Goal: Information Seeking & Learning: Learn about a topic

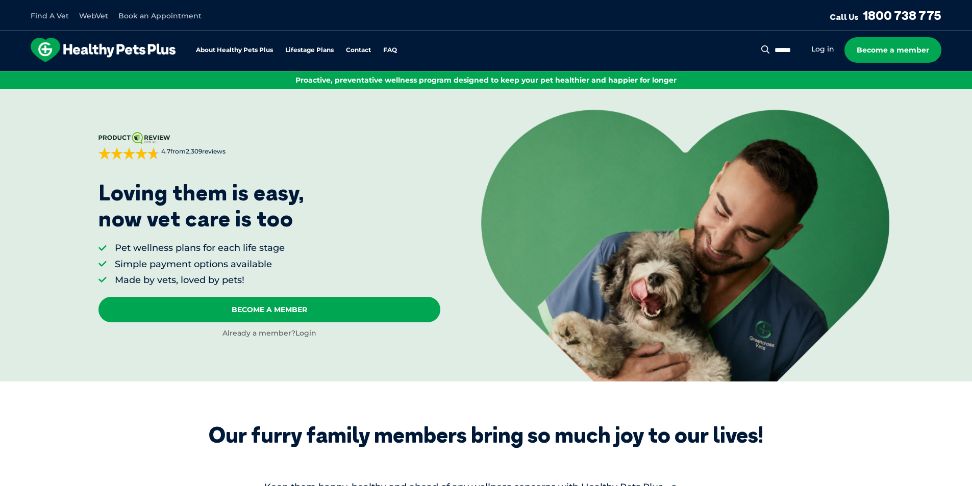
click at [313, 336] on link "Login" at bounding box center [305, 333] width 21 height 9
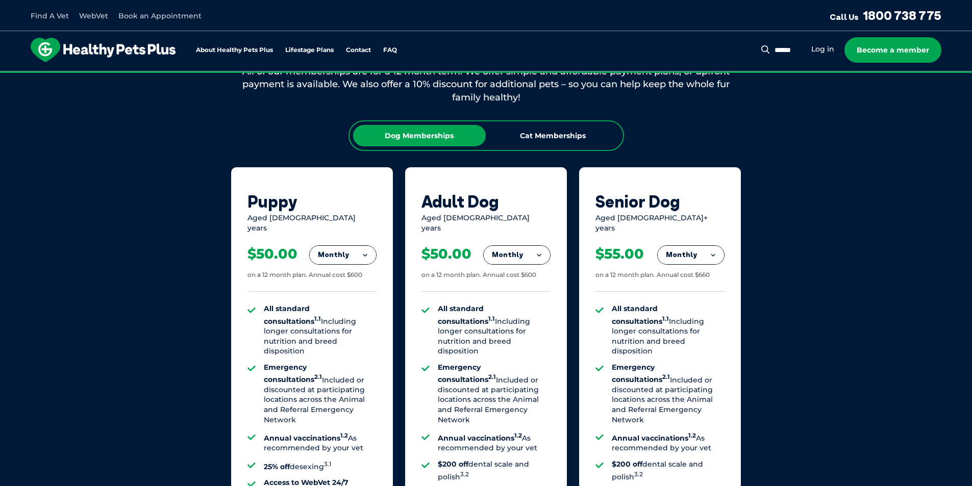
scroll to position [663, 0]
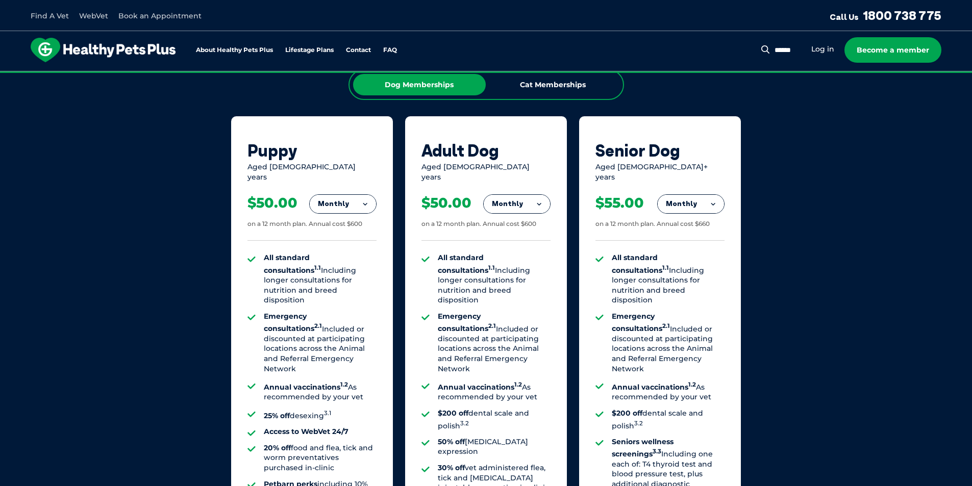
click at [514, 198] on button "Monthly" at bounding box center [517, 204] width 66 height 18
click at [517, 269] on li "Yearly" at bounding box center [517, 274] width 66 height 24
click at [530, 195] on button "Yearly" at bounding box center [517, 204] width 66 height 18
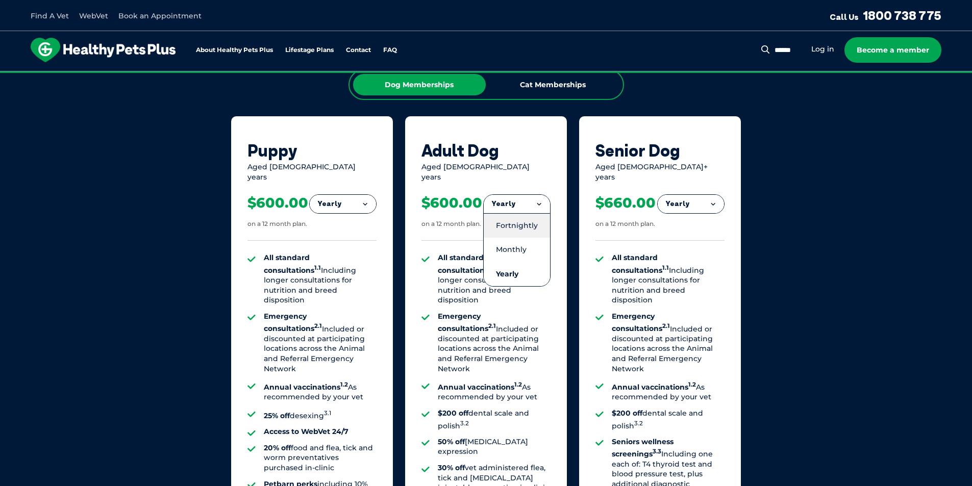
click at [532, 216] on li "Fortnightly" at bounding box center [517, 225] width 66 height 24
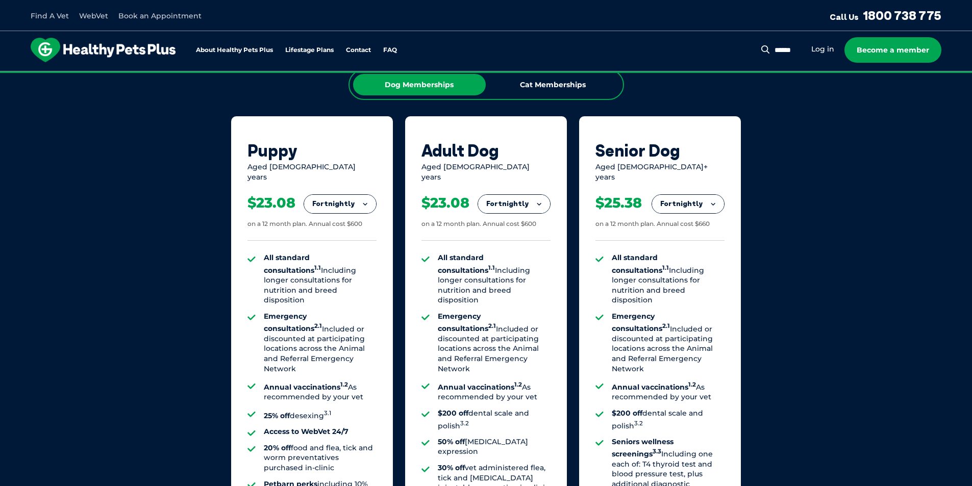
click at [514, 195] on button "Fortnightly" at bounding box center [514, 204] width 72 height 18
click at [515, 238] on li "Monthly" at bounding box center [514, 250] width 72 height 24
click at [514, 195] on button "Monthly" at bounding box center [517, 204] width 66 height 18
click at [515, 216] on li "Fortnightly" at bounding box center [517, 225] width 66 height 24
click at [515, 195] on button "Fortnightly" at bounding box center [514, 204] width 72 height 18
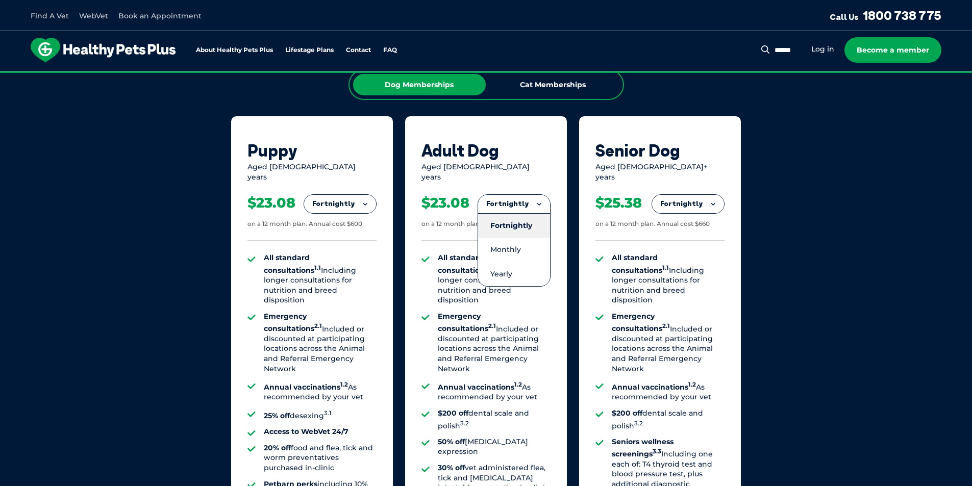
click at [515, 226] on li "Fortnightly" at bounding box center [514, 225] width 72 height 24
click at [509, 195] on button "Fortnightly" at bounding box center [514, 204] width 72 height 18
click at [514, 230] on li "Fortnightly" at bounding box center [514, 225] width 72 height 24
click at [503, 195] on button "Fortnightly" at bounding box center [514, 204] width 72 height 18
click at [515, 239] on li "Monthly" at bounding box center [514, 250] width 72 height 24
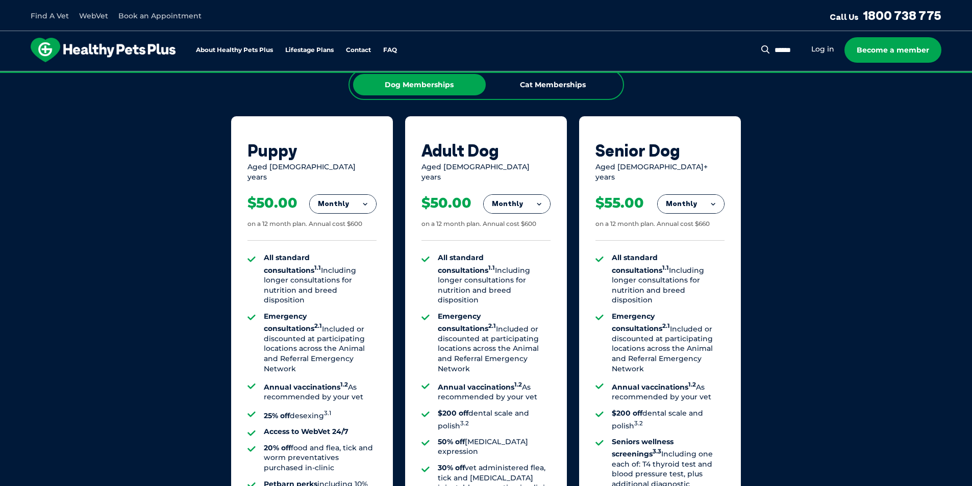
click at [498, 195] on button "Monthly" at bounding box center [517, 204] width 66 height 18
click at [507, 223] on li "Fortnightly" at bounding box center [517, 225] width 66 height 24
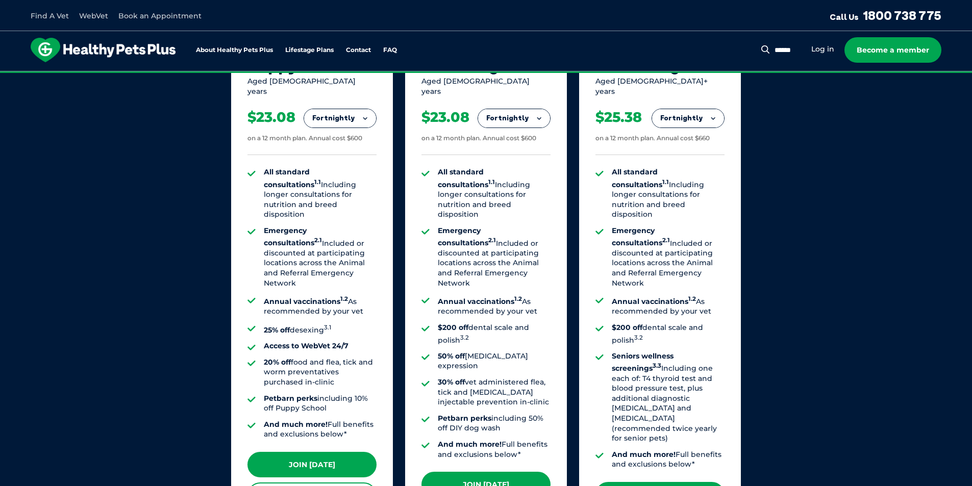
scroll to position [765, 0]
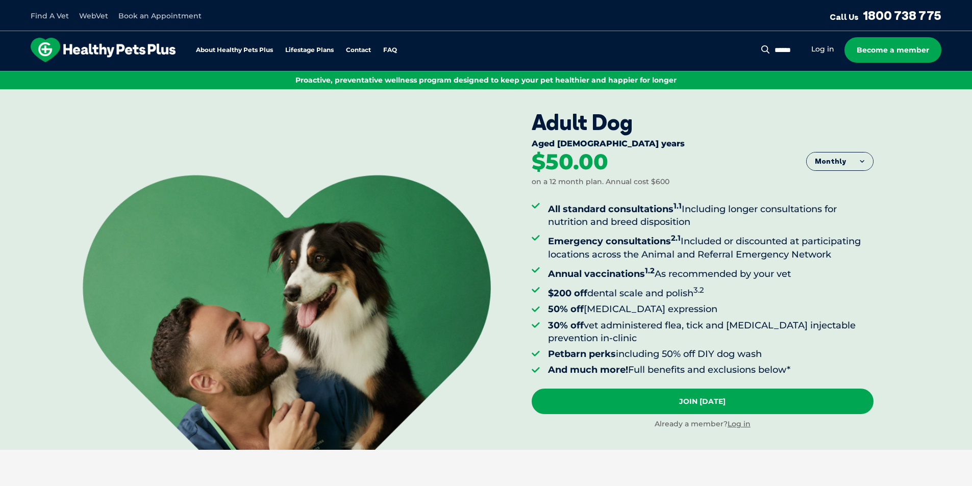
drag, startPoint x: 581, startPoint y: 228, endPoint x: 714, endPoint y: 224, distance: 133.2
click at [714, 224] on li "All standard consultations 1.1 Including longer consultations for nutrition and…" at bounding box center [711, 214] width 326 height 29
drag, startPoint x: 714, startPoint y: 229, endPoint x: 656, endPoint y: 242, distance: 60.3
click at [714, 229] on ul "All standard consultations 1.1 Including longer consultations for nutrition and…" at bounding box center [703, 288] width 342 height 177
click at [578, 243] on strong "Emergency consultations 2.1" at bounding box center [614, 241] width 133 height 11
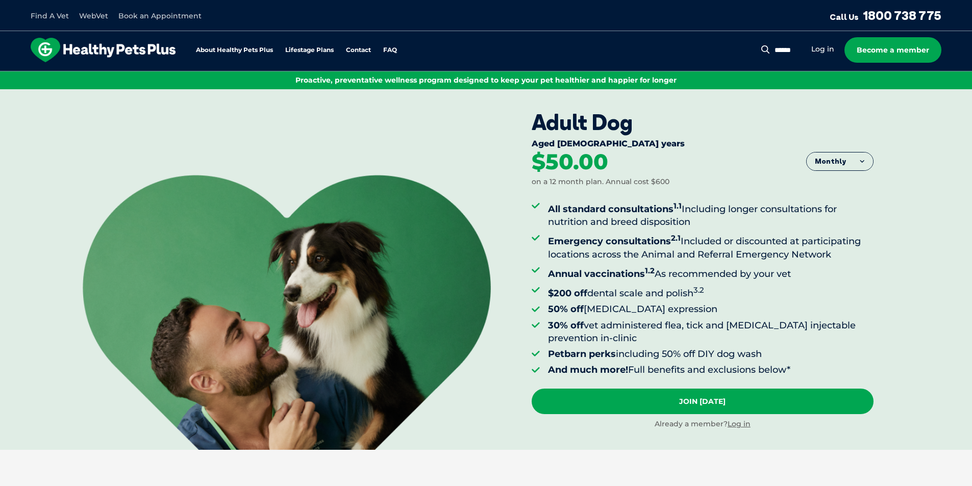
drag, startPoint x: 676, startPoint y: 241, endPoint x: 857, endPoint y: 260, distance: 182.1
click at [857, 260] on li "Emergency consultations 2.1 Included or discounted at participating locations a…" at bounding box center [711, 246] width 326 height 29
click at [845, 263] on ul "All standard consultations 1.1 Including longer consultations for nutrition and…" at bounding box center [703, 288] width 342 height 177
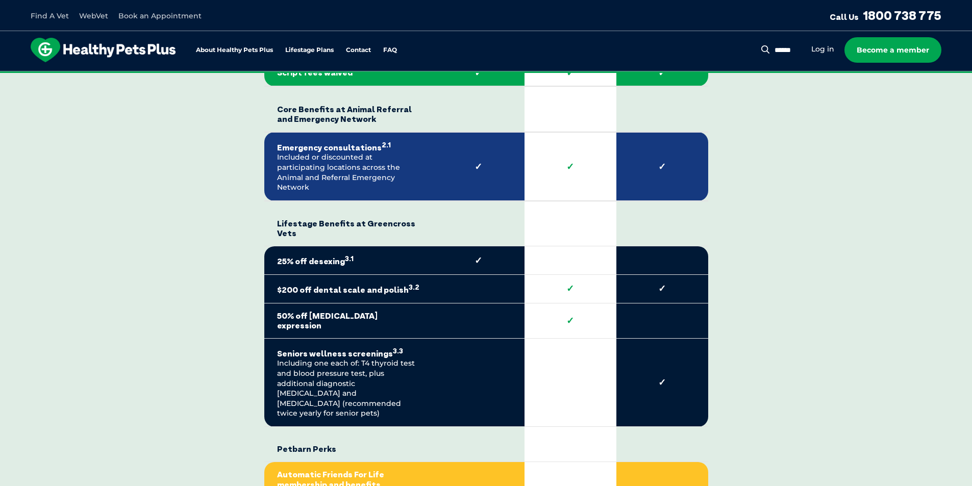
scroll to position [1990, 0]
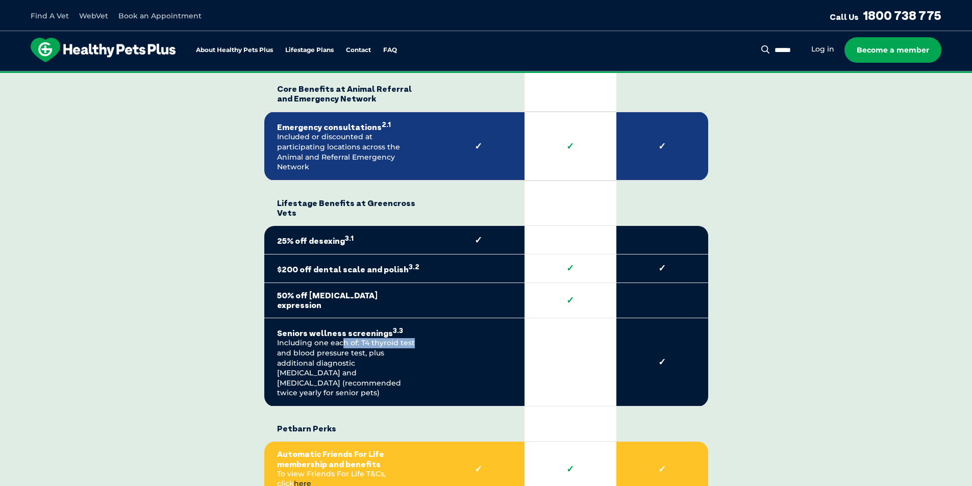
drag, startPoint x: 340, startPoint y: 312, endPoint x: 416, endPoint y: 316, distance: 75.6
click at [416, 318] on td "Seniors wellness screenings 3.3 Including one each of: T4 thyroid test and bloo…" at bounding box center [348, 362] width 168 height 88
click at [401, 325] on td "Seniors wellness screenings 3.3 Including one each of: T4 thyroid test and bloo…" at bounding box center [348, 362] width 168 height 88
click at [374, 331] on td "Seniors wellness screenings 3.3 Including one each of: T4 thyroid test and bloo…" at bounding box center [348, 362] width 168 height 88
click at [359, 340] on td "Seniors wellness screenings 3.3 Including one each of: T4 thyroid test and bloo…" at bounding box center [348, 362] width 168 height 88
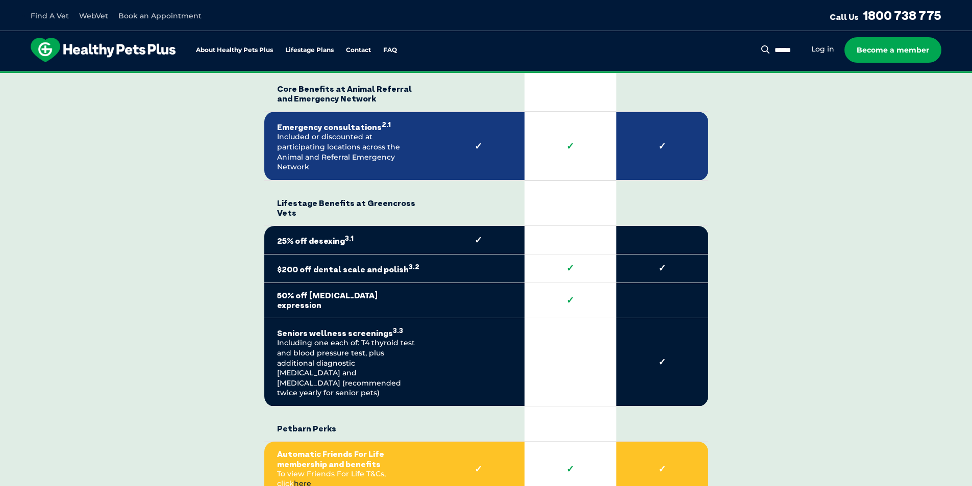
click at [357, 357] on td "Seniors wellness screenings 3.3 Including one each of: T4 thyroid test and bloo…" at bounding box center [348, 362] width 168 height 88
click at [333, 450] on strong "Automatic Friends For Life membership and benefits" at bounding box center [348, 459] width 143 height 19
drag, startPoint x: 360, startPoint y: 415, endPoint x: 368, endPoint y: 414, distance: 8.8
click at [360, 450] on strong "Automatic Friends For Life membership and benefits" at bounding box center [348, 459] width 143 height 19
click at [384, 450] on strong "Automatic Friends For Life membership and benefits" at bounding box center [348, 459] width 143 height 19
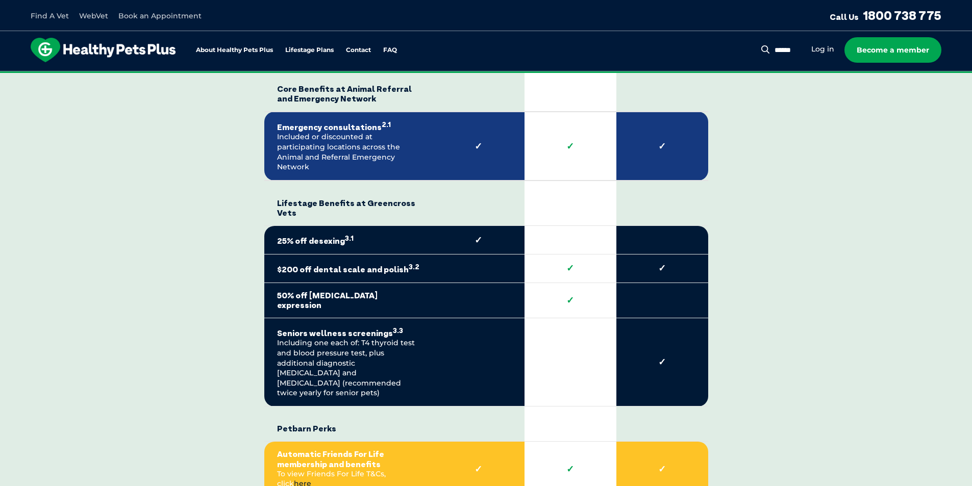
drag, startPoint x: 387, startPoint y: 413, endPoint x: 382, endPoint y: 413, distance: 5.1
click at [386, 450] on strong "Automatic Friends For Life membership and benefits" at bounding box center [348, 459] width 143 height 19
drag, startPoint x: 377, startPoint y: 413, endPoint x: 371, endPoint y: 434, distance: 21.2
click at [371, 442] on td "Automatic Friends For Life membership and benefits To view Friends For Life T&C…" at bounding box center [348, 470] width 168 height 56
click at [367, 442] on td "Automatic Friends For Life membership and benefits To view Friends For Life T&C…" at bounding box center [348, 470] width 168 height 56
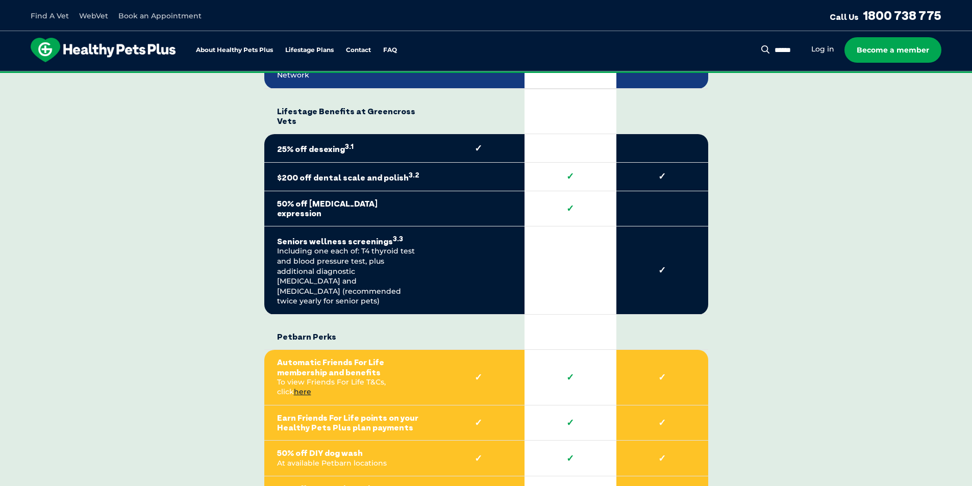
scroll to position [2092, 0]
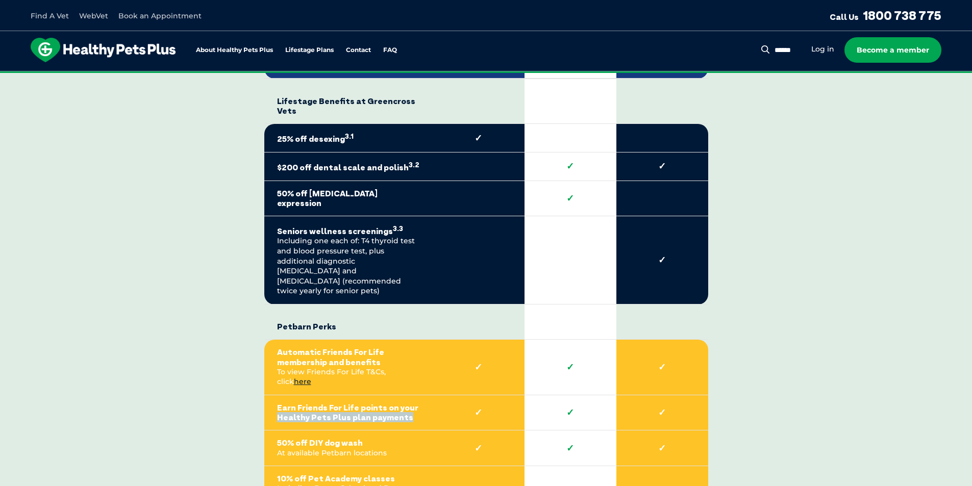
drag, startPoint x: 275, startPoint y: 364, endPoint x: 414, endPoint y: 367, distance: 139.3
click at [414, 395] on td "Earn Friends For Life points on your Healthy Pets Plus plan payments" at bounding box center [348, 412] width 168 height 35
click at [373, 395] on td "Earn Friends For Life points on your Healthy Pets Plus plan payments" at bounding box center [348, 412] width 168 height 35
drag, startPoint x: 280, startPoint y: 355, endPoint x: 398, endPoint y: 370, distance: 119.4
click at [398, 395] on td "Earn Friends For Life points on your Healthy Pets Plus plan payments" at bounding box center [348, 412] width 168 height 35
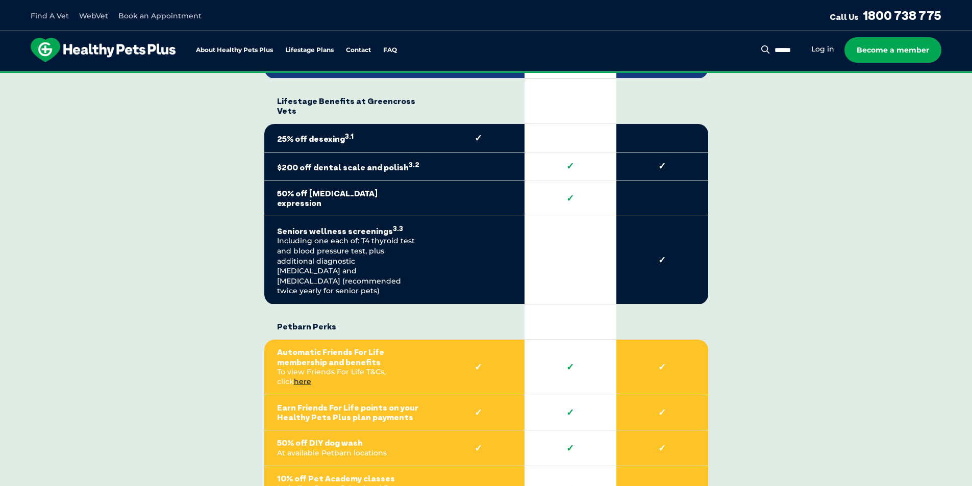
click at [366, 431] on td "50% off DIY dog wash At available Petbarn locations" at bounding box center [348, 449] width 168 height 36
drag, startPoint x: 306, startPoint y: 399, endPoint x: 387, endPoint y: 405, distance: 81.3
click at [387, 431] on td "50% off DIY dog wash At available Petbarn locations" at bounding box center [348, 449] width 168 height 36
drag, startPoint x: 277, startPoint y: 432, endPoint x: 357, endPoint y: 448, distance: 81.7
click at [357, 466] on td "10% off Pet Academy classes Including Puppy School and Dog School" at bounding box center [348, 488] width 168 height 45
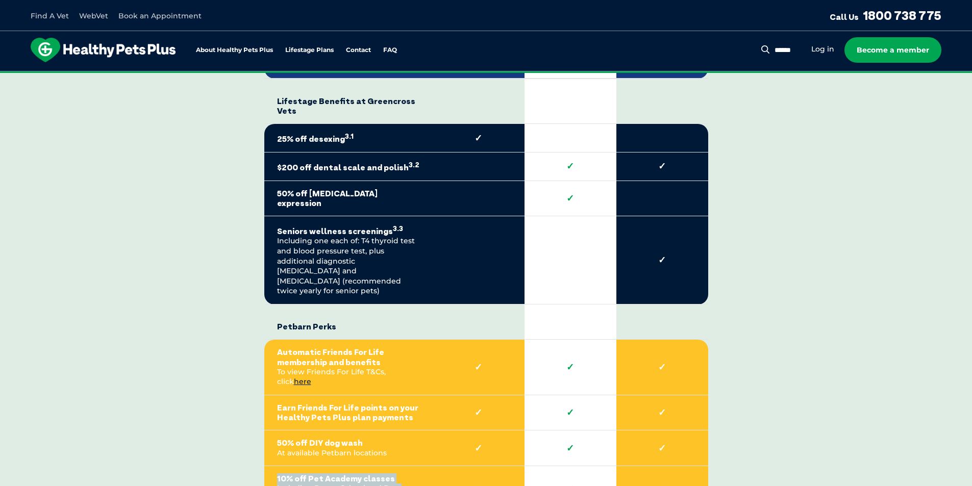
click at [411, 466] on td "10% off Pet Academy classes Including Puppy School and Dog School" at bounding box center [348, 488] width 168 height 45
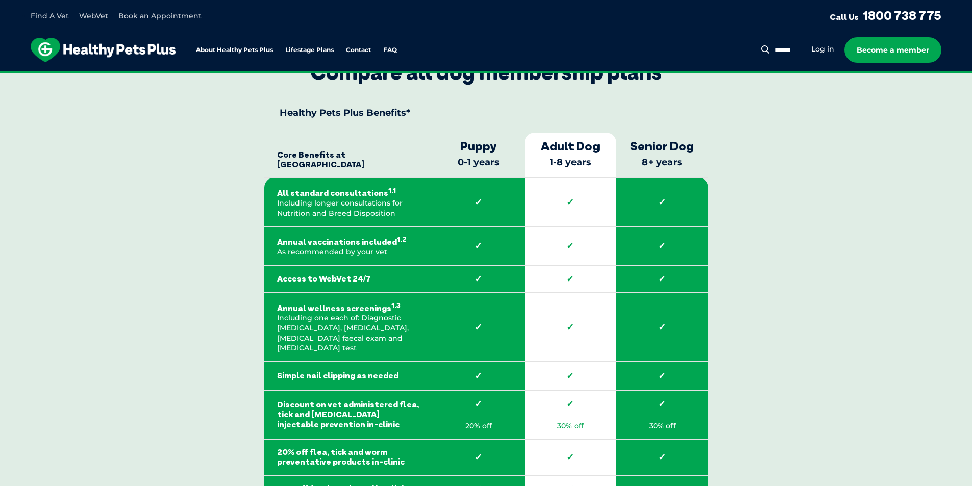
scroll to position [1429, 0]
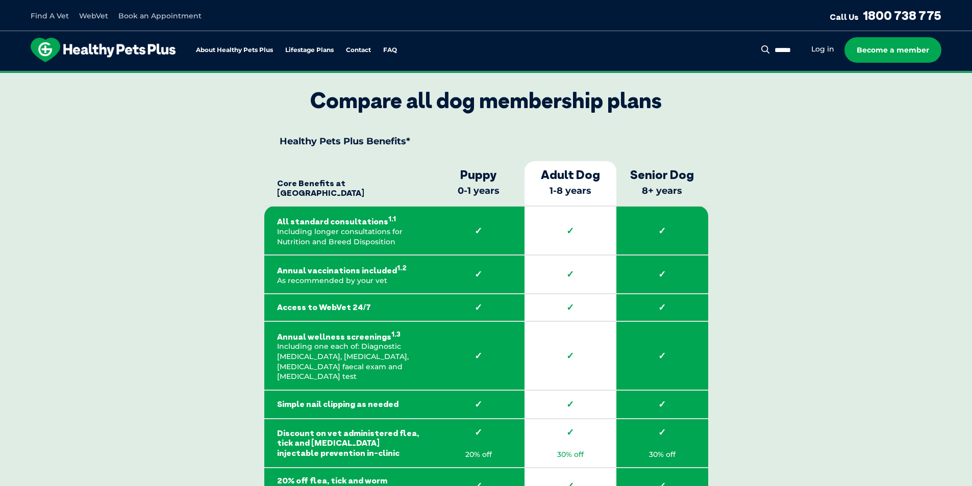
click at [568, 233] on strong "✓" at bounding box center [570, 231] width 66 height 11
drag, startPoint x: 316, startPoint y: 309, endPoint x: 412, endPoint y: 309, distance: 95.9
click at [396, 309] on strong "Access to WebVet 24/7" at bounding box center [348, 308] width 143 height 10
click at [501, 308] on strong "✓" at bounding box center [478, 307] width 66 height 11
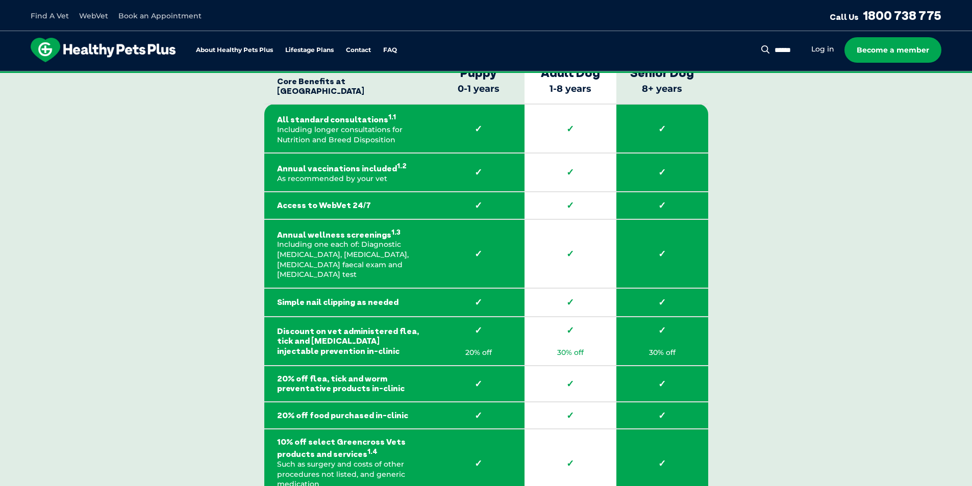
scroll to position [1582, 0]
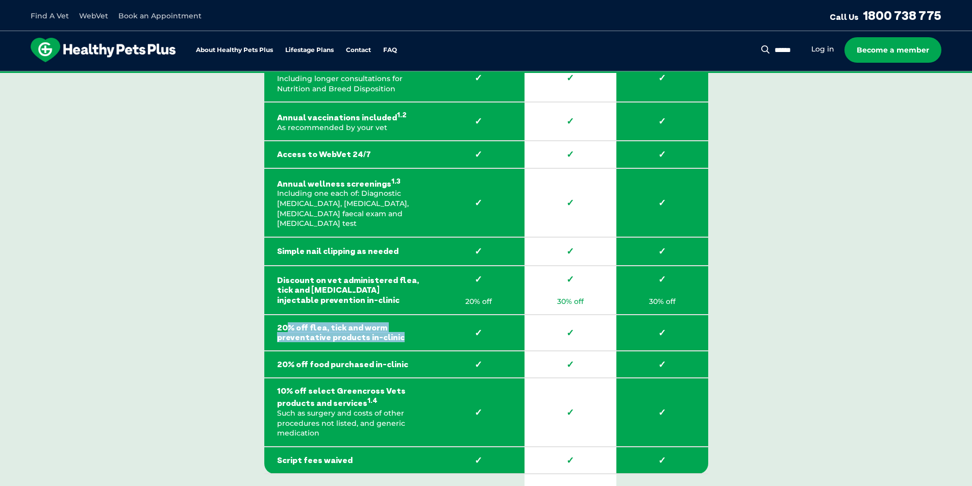
drag, startPoint x: 303, startPoint y: 317, endPoint x: 395, endPoint y: 324, distance: 92.1
click at [395, 324] on strong "20% off flea, tick and worm preventative products in-clinic" at bounding box center [348, 332] width 143 height 19
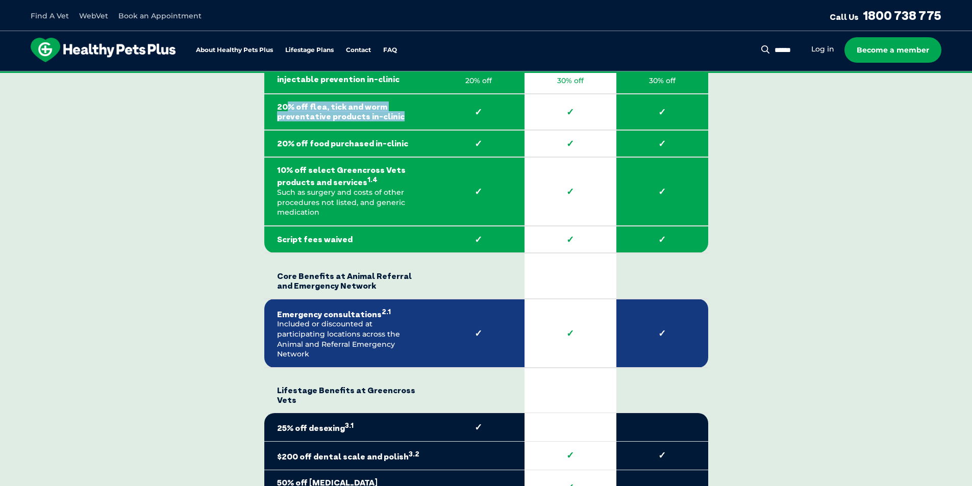
scroll to position [1837, 0]
